Goal: Check status: Check status

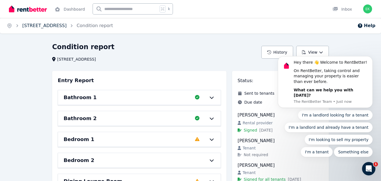
click at [54, 27] on link "[STREET_ADDRESS]" at bounding box center [44, 25] width 44 height 5
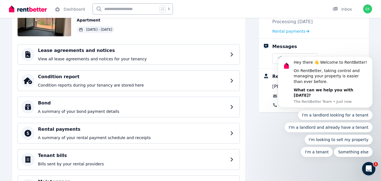
scroll to position [13, 0]
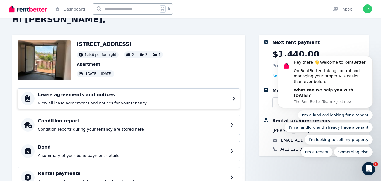
click at [111, 100] on p "View all lease agreements and notices for your tenancy" at bounding box center [133, 103] width 191 height 6
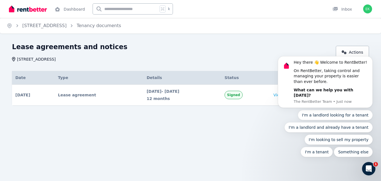
click at [269, 52] on div "Lease agreements and notices" at bounding box center [172, 47] width 321 height 11
click at [67, 27] on link "82/21 Norton St, Leichhardt" at bounding box center [44, 25] width 44 height 5
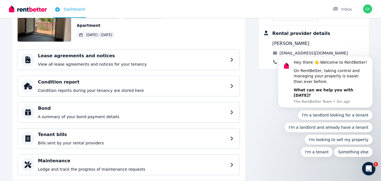
scroll to position [67, 0]
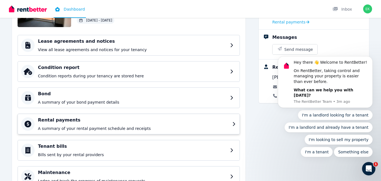
click at [77, 126] on p "A summary of your rental payment schedule and receipts" at bounding box center [133, 129] width 191 height 6
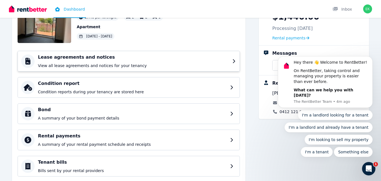
scroll to position [59, 0]
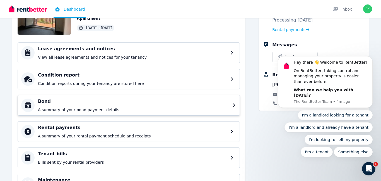
click at [171, 104] on h4 "Bond" at bounding box center [133, 101] width 191 height 7
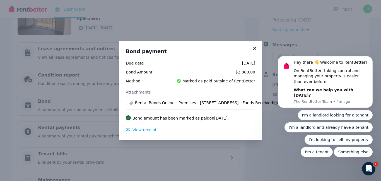
click at [254, 49] on icon at bounding box center [255, 48] width 6 height 5
